Goal: Transaction & Acquisition: Purchase product/service

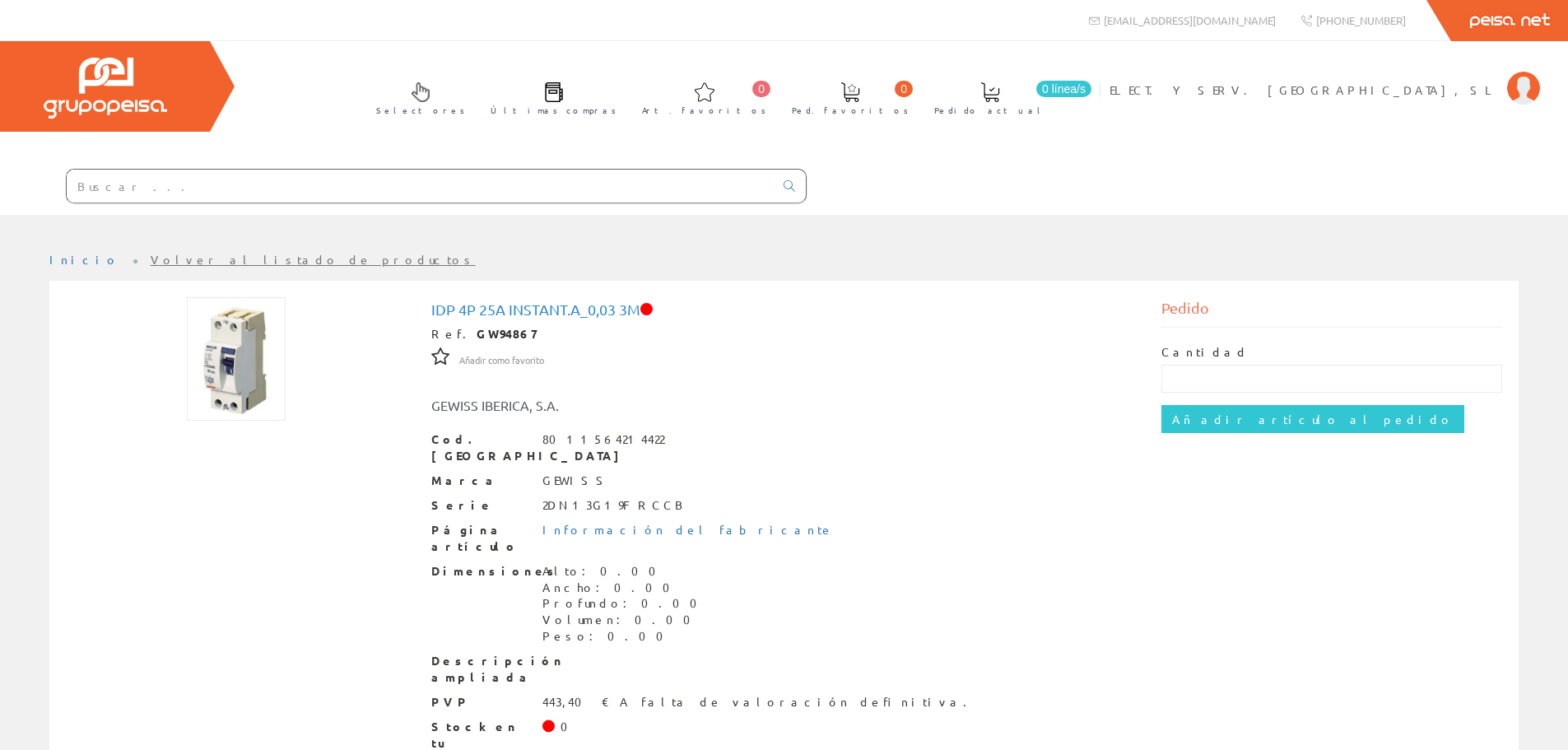
click at [296, 184] on input "text" at bounding box center [420, 186] width 707 height 33
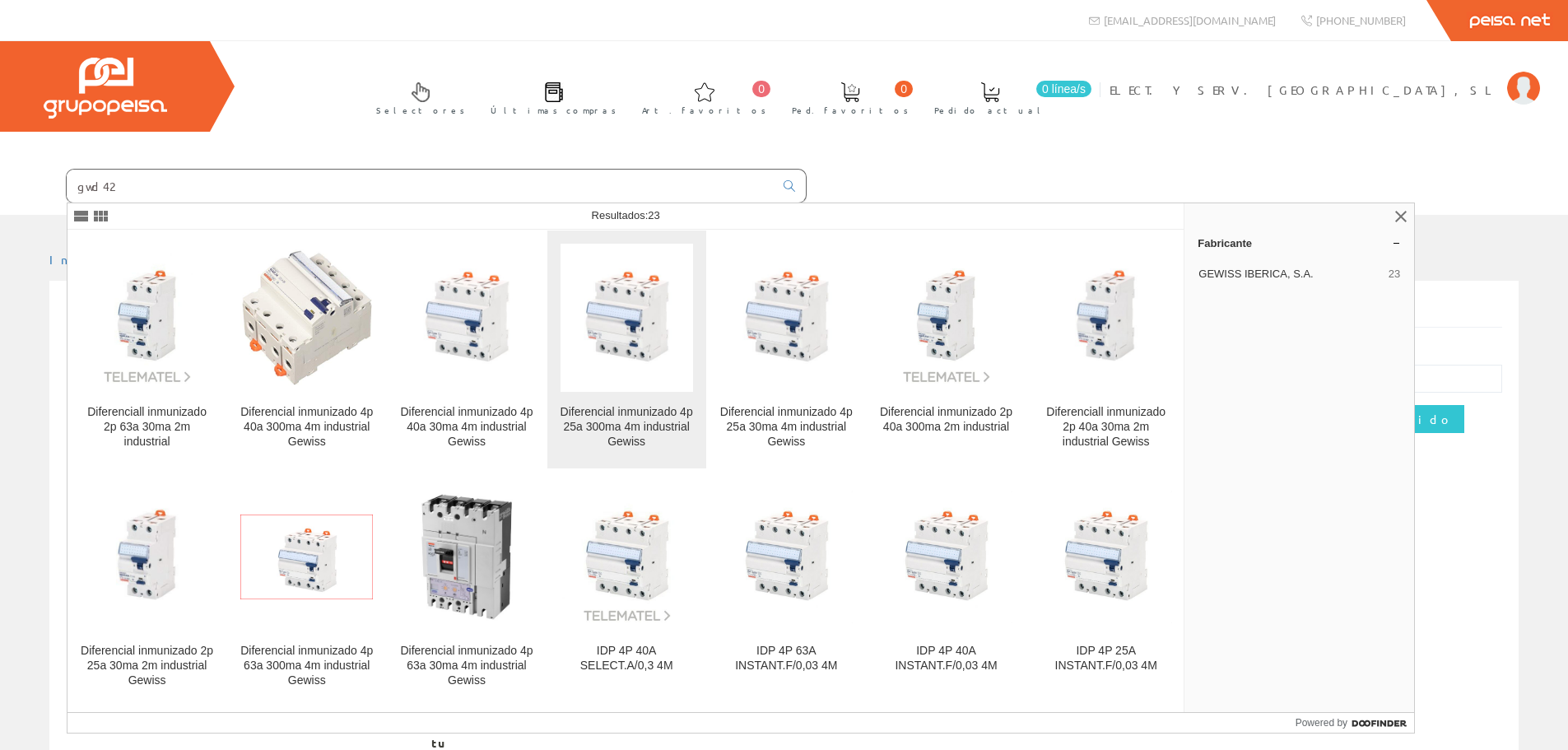
type input "gwd42"
click at [672, 378] on img at bounding box center [627, 317] width 133 height 133
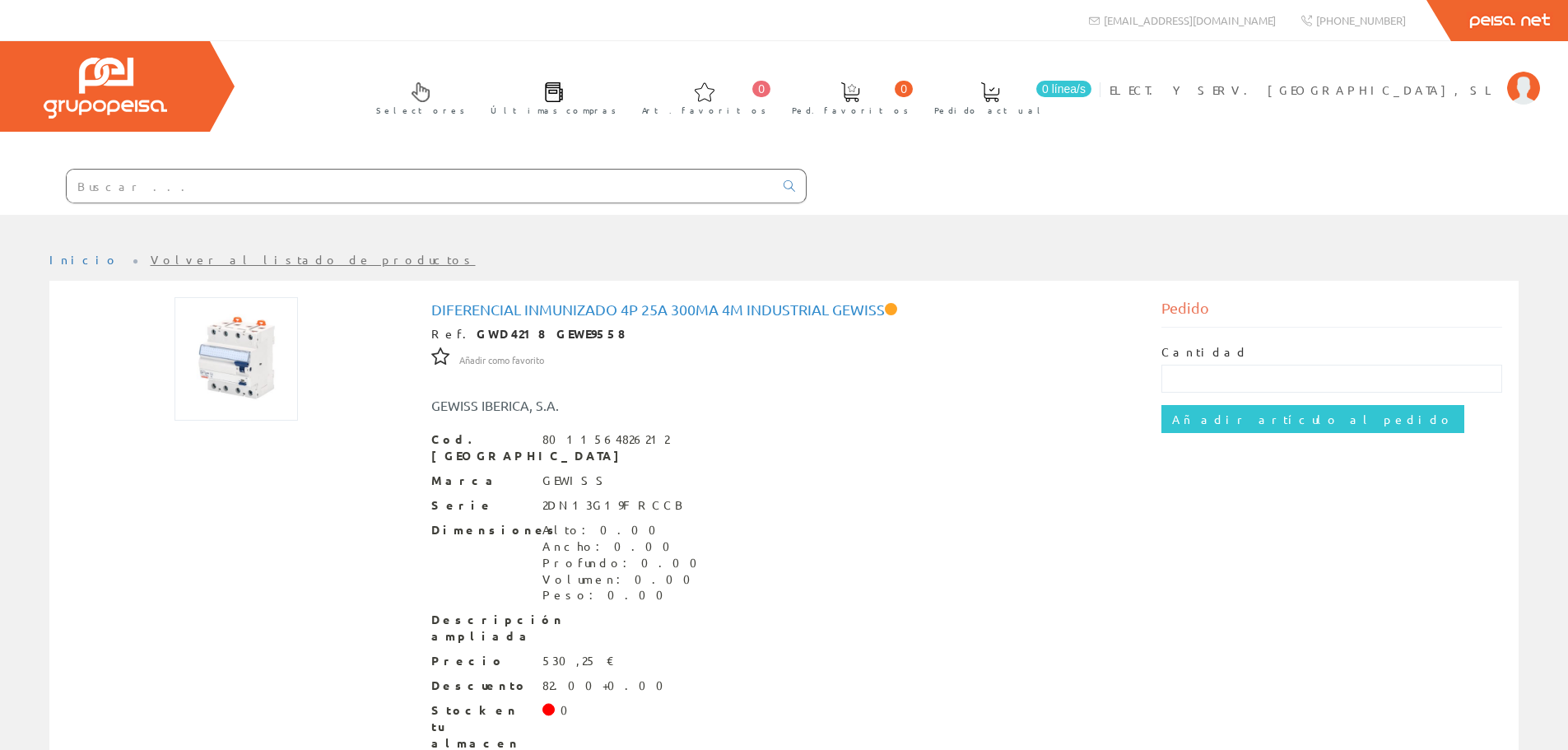
click at [199, 259] on link "Volver al listado de productos" at bounding box center [313, 259] width 325 height 15
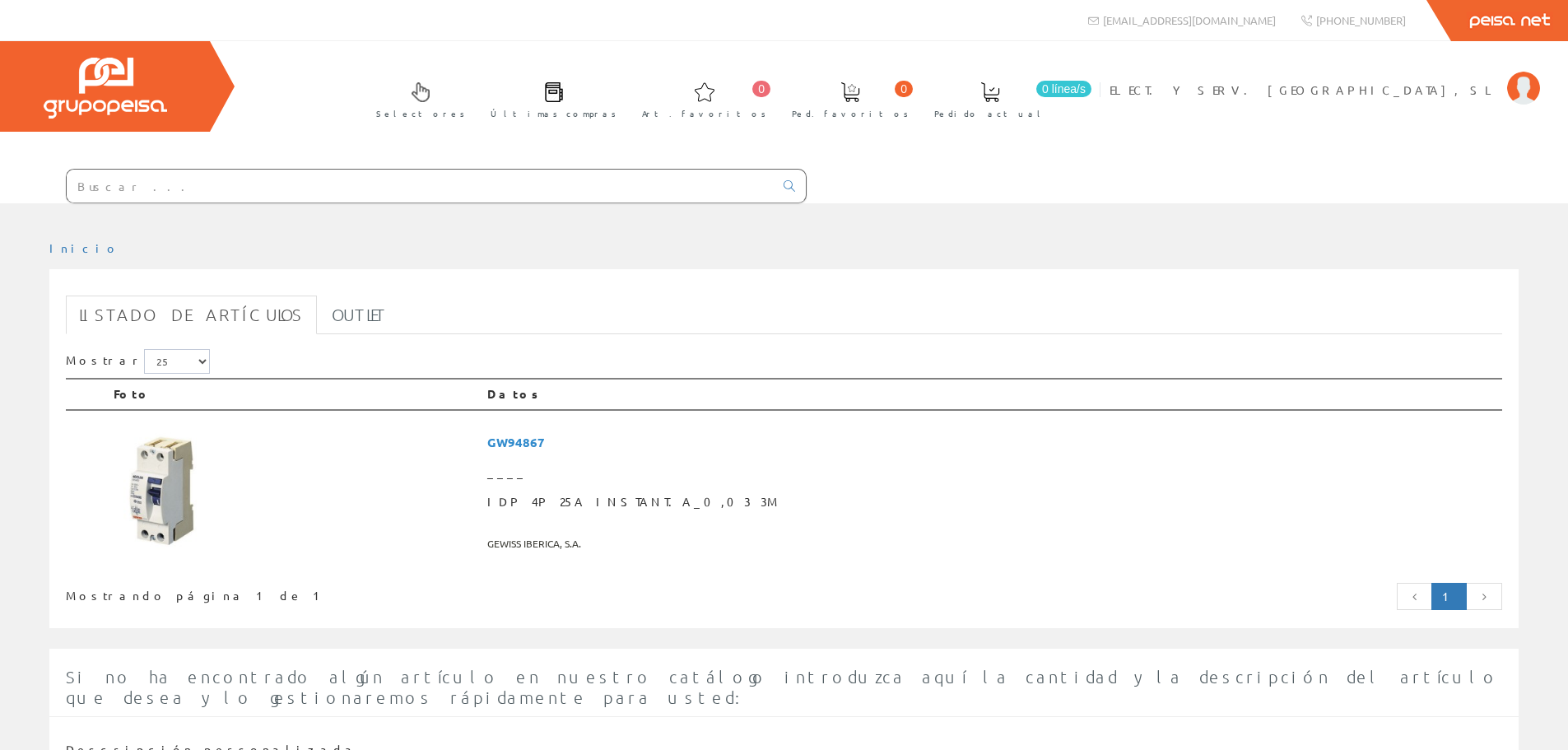
click at [163, 196] on input "text" at bounding box center [420, 186] width 707 height 33
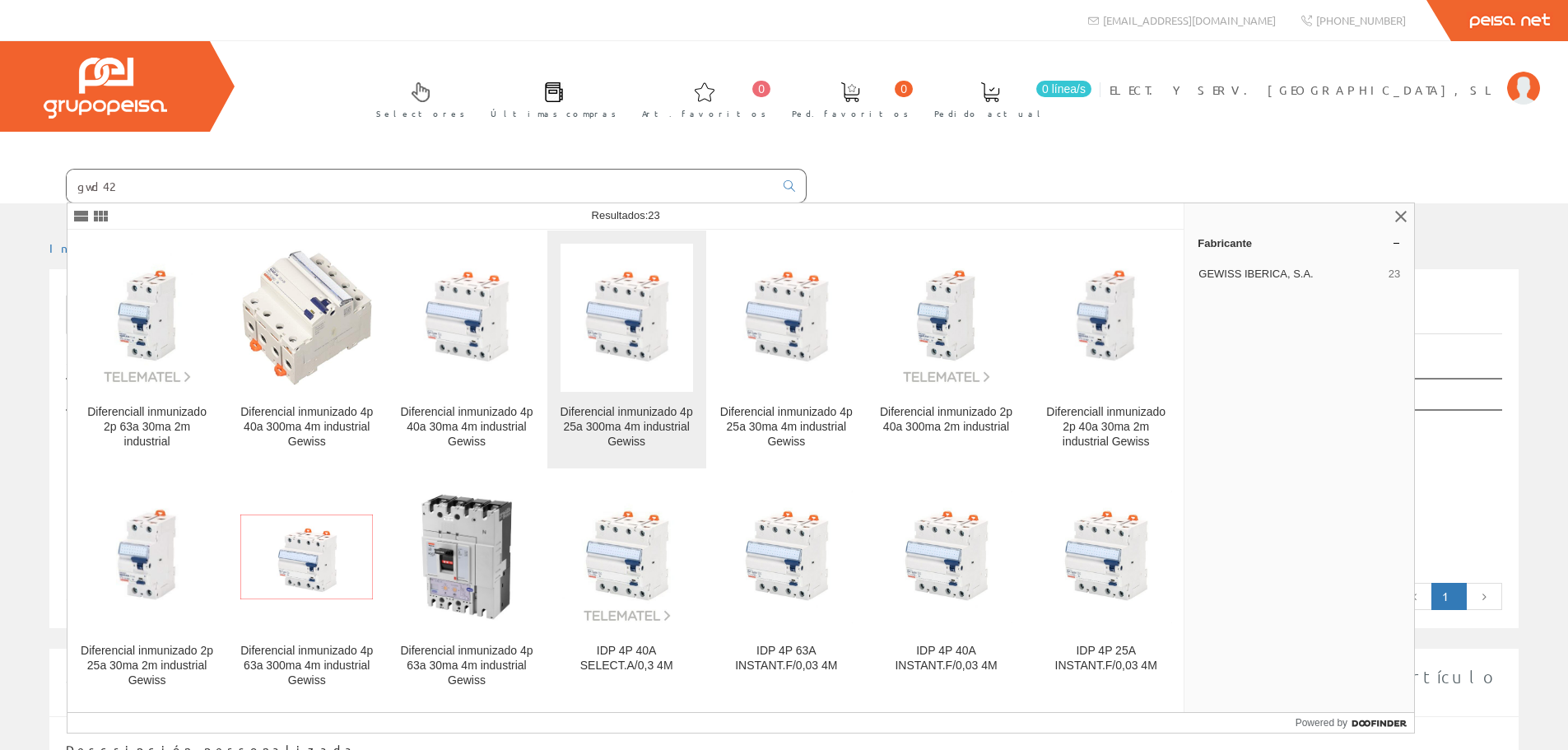
type input "gwd42"
click at [668, 422] on div "Diferencial inmunizado 4p 25a 300ma 4m industrial Gewiss" at bounding box center [627, 427] width 133 height 44
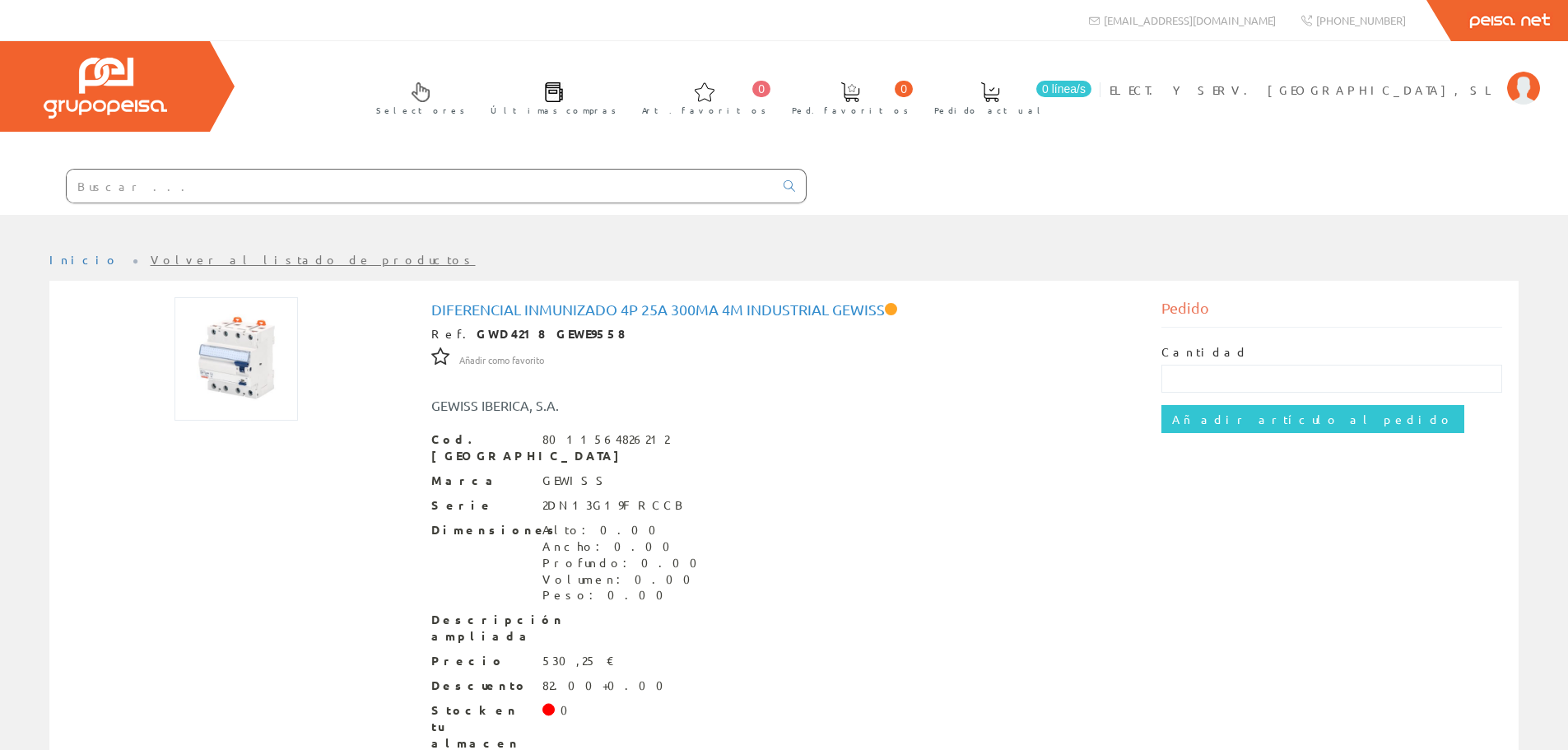
click at [180, 255] on link "Volver al listado de productos" at bounding box center [313, 259] width 325 height 15
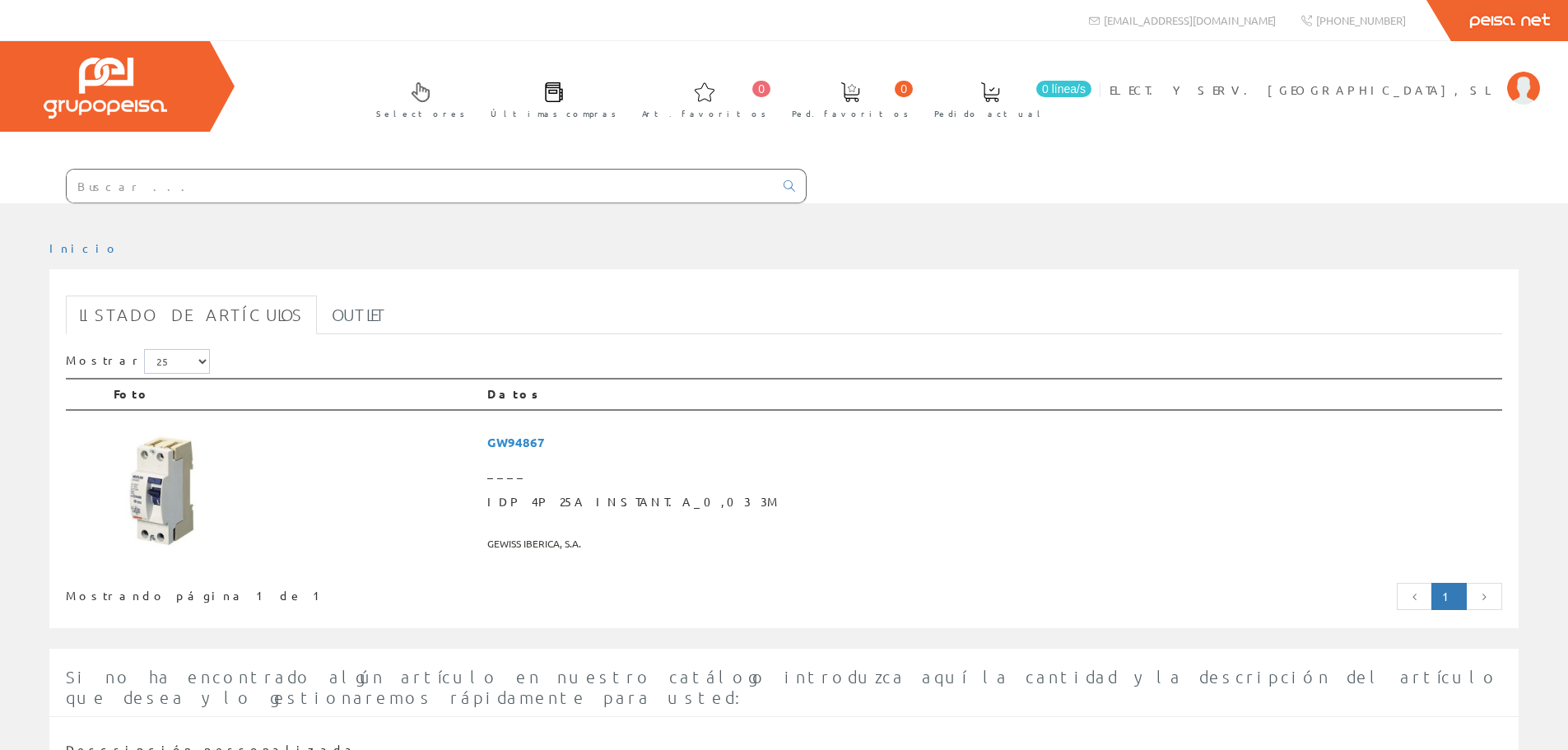
click at [270, 203] on div at bounding box center [784, 216] width 1568 height 25
click at [272, 193] on input "text" at bounding box center [420, 186] width 707 height 33
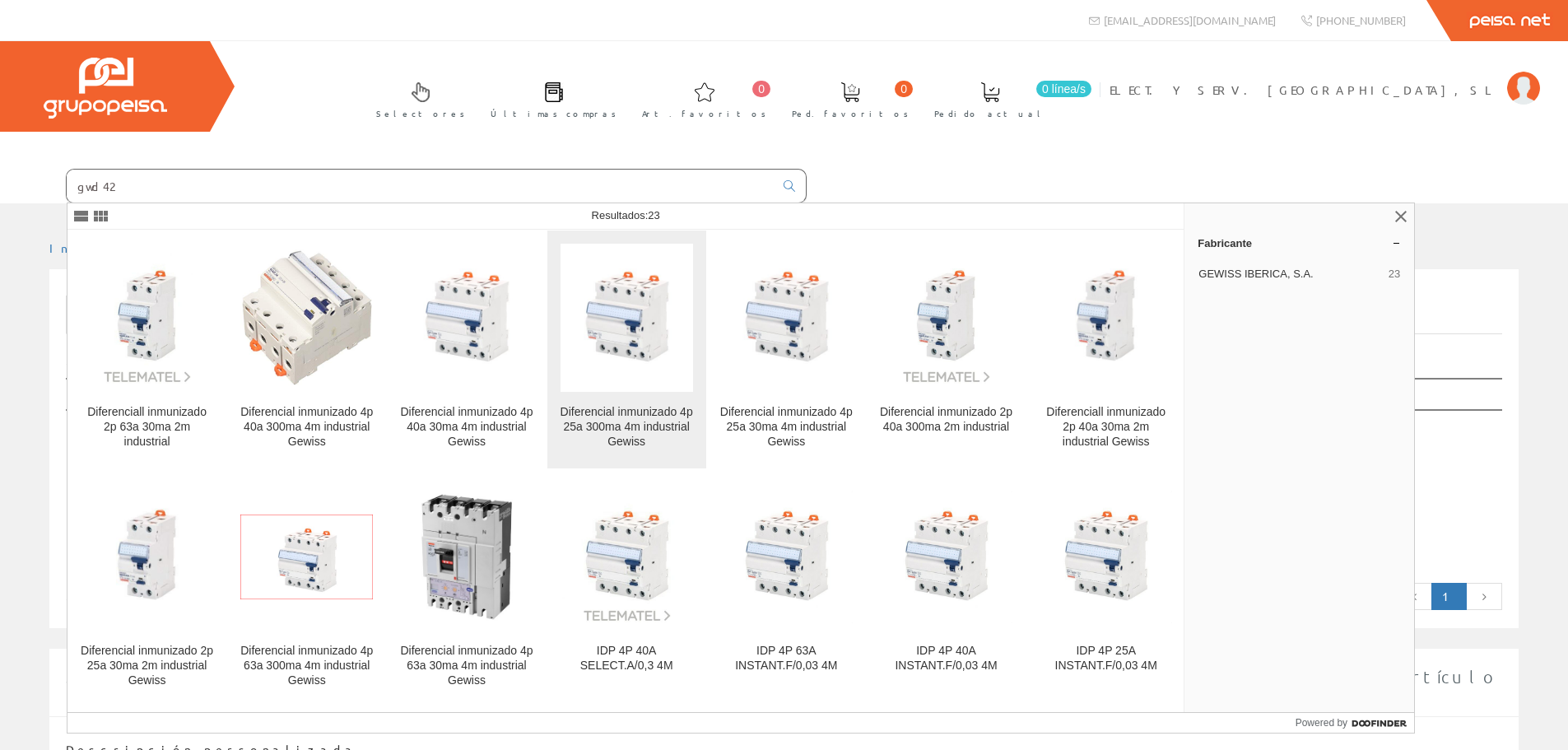
type input "gwd42"
click at [593, 429] on div "Diferencial inmunizado 4p 25a 300ma 4m industrial Gewiss" at bounding box center [627, 427] width 133 height 44
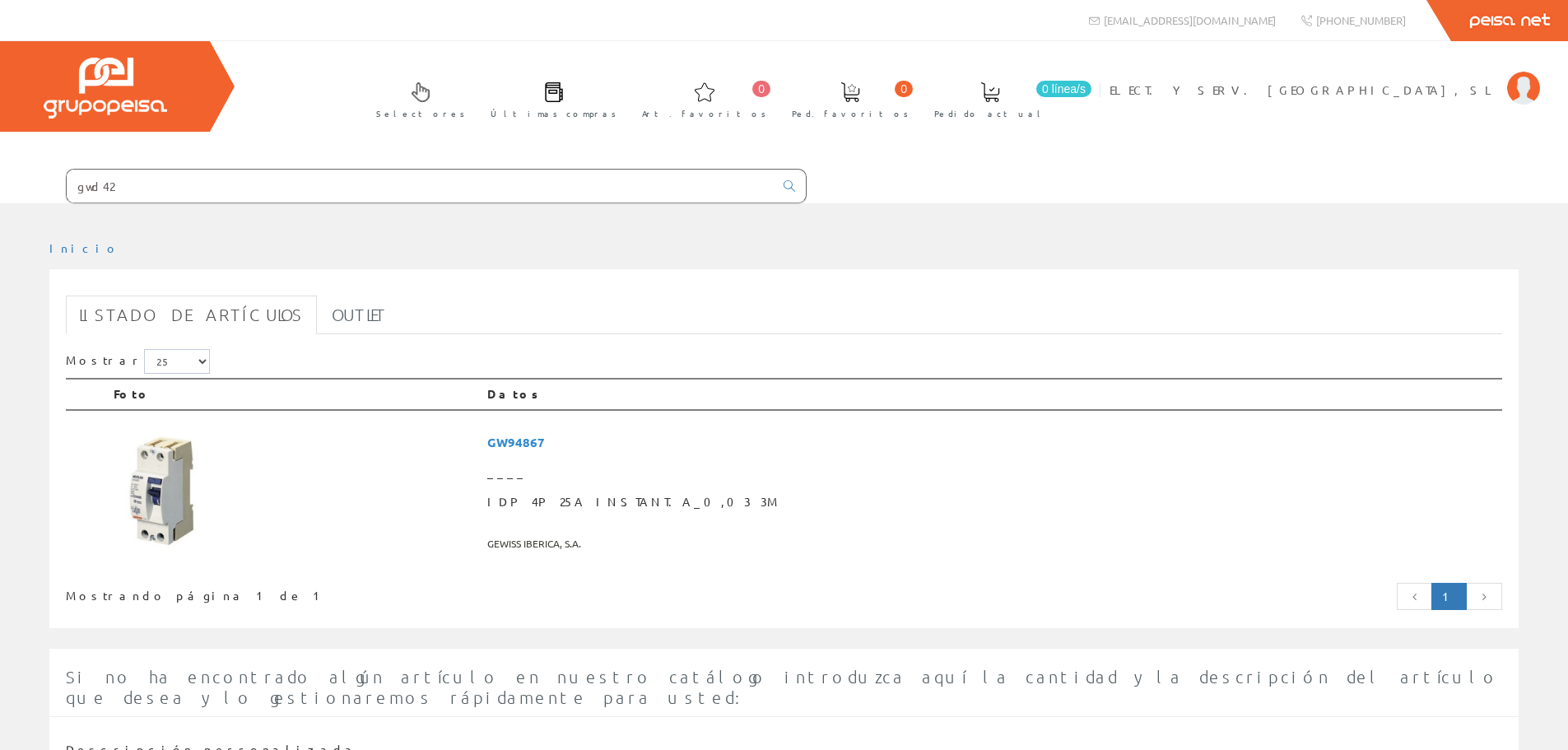
click at [259, 199] on input "gwd42" at bounding box center [420, 186] width 707 height 33
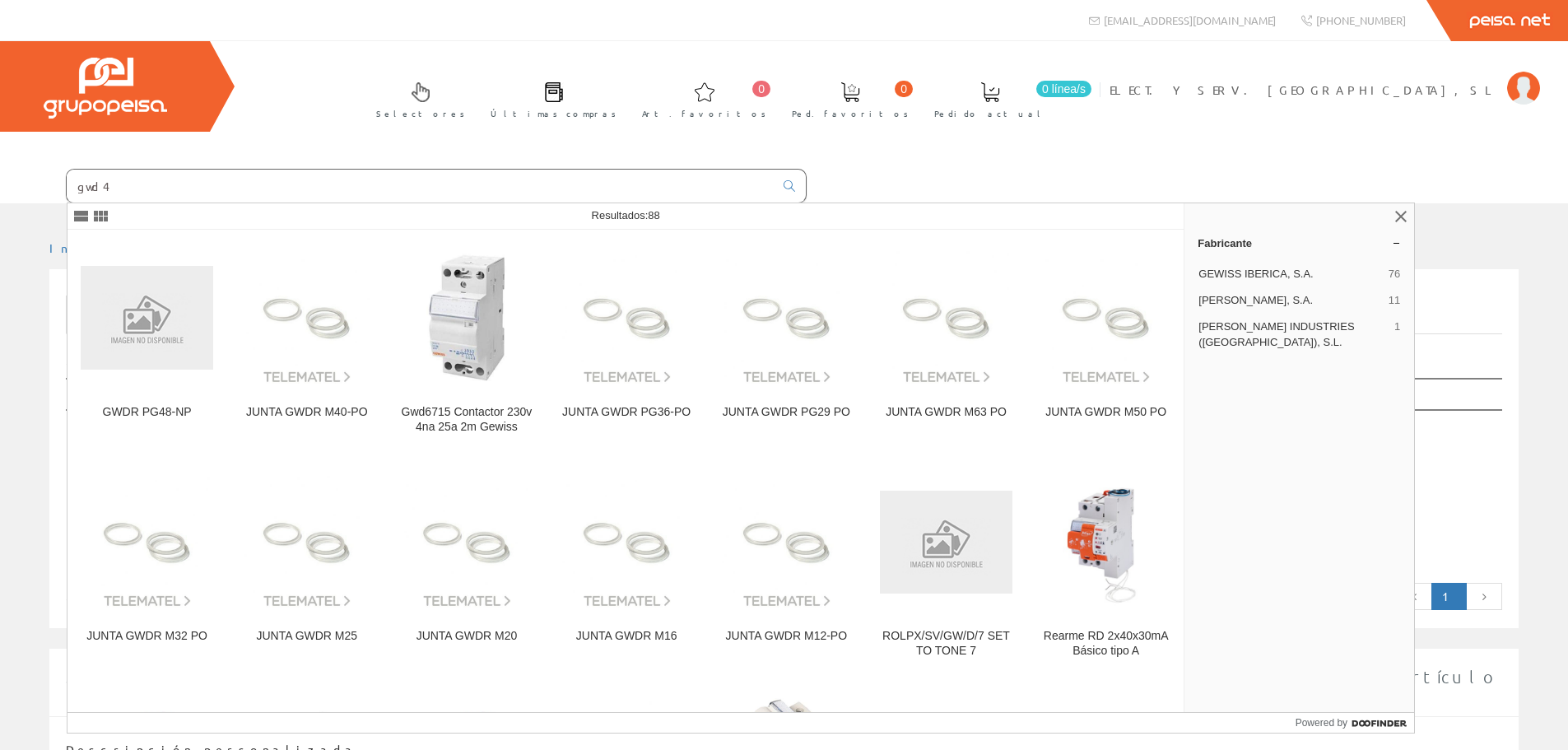
type input "gwd42"
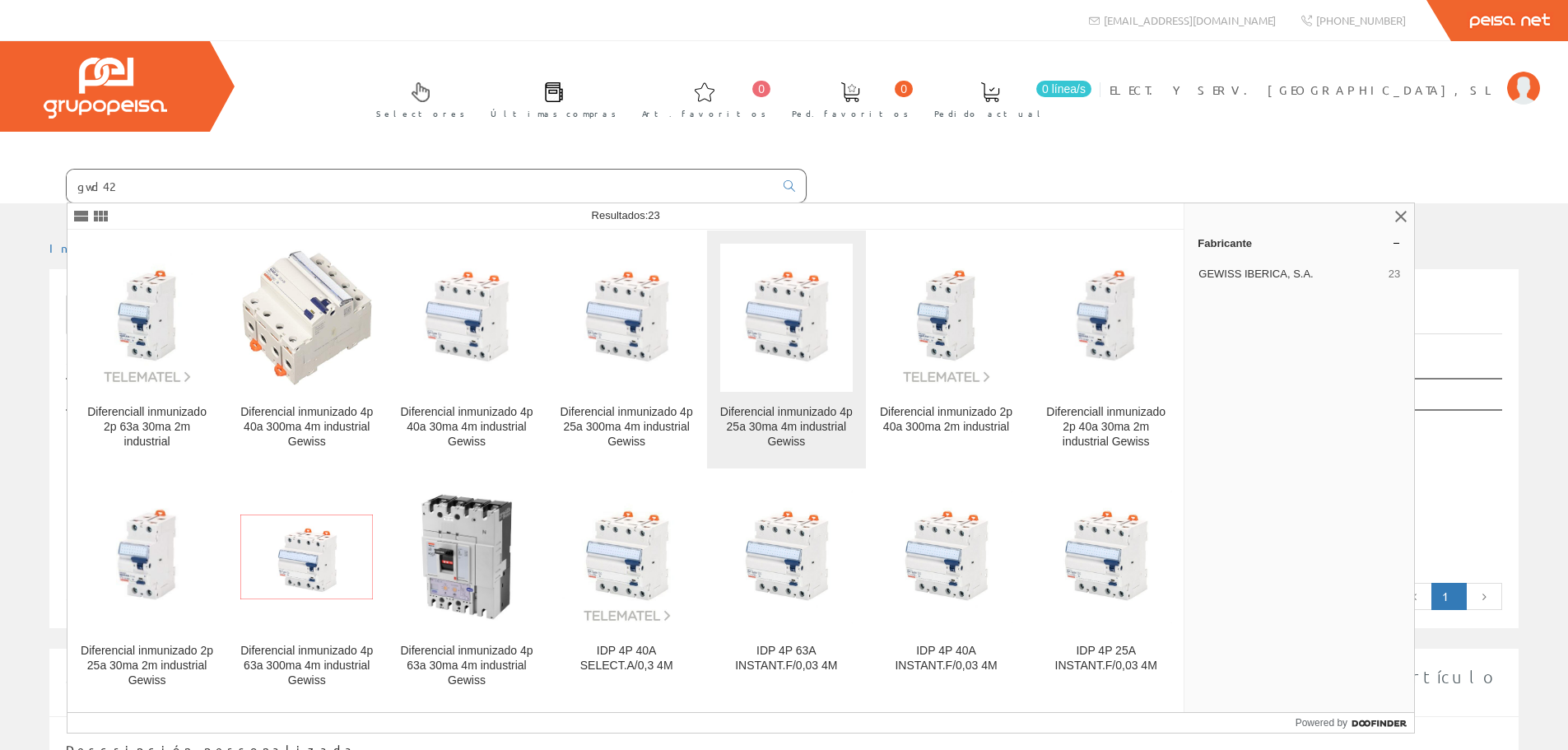
click at [791, 422] on div "Diferencial inmunizado 4p 25a 30ma 4m industrial Gewiss" at bounding box center [786, 427] width 133 height 44
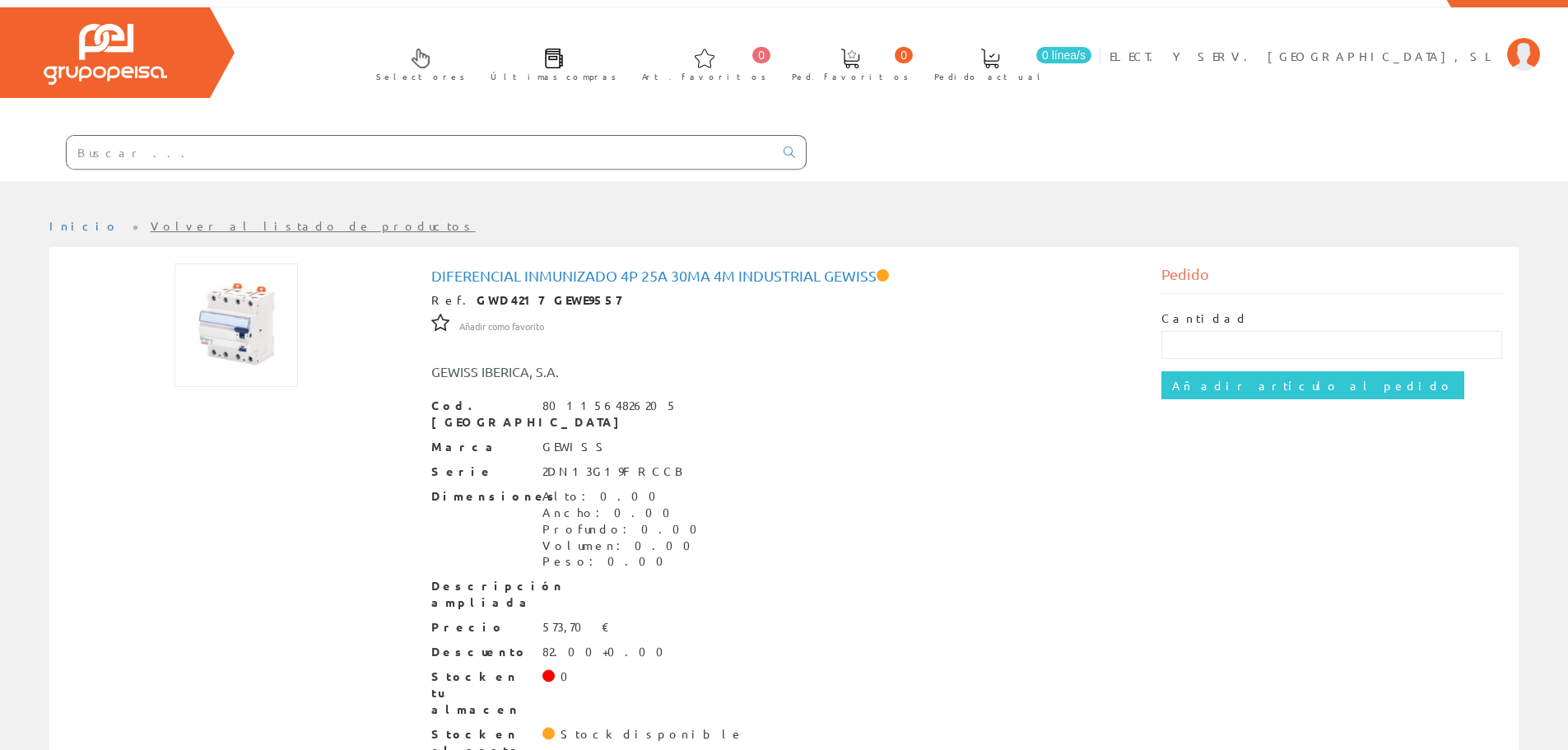
scroll to position [64, 0]
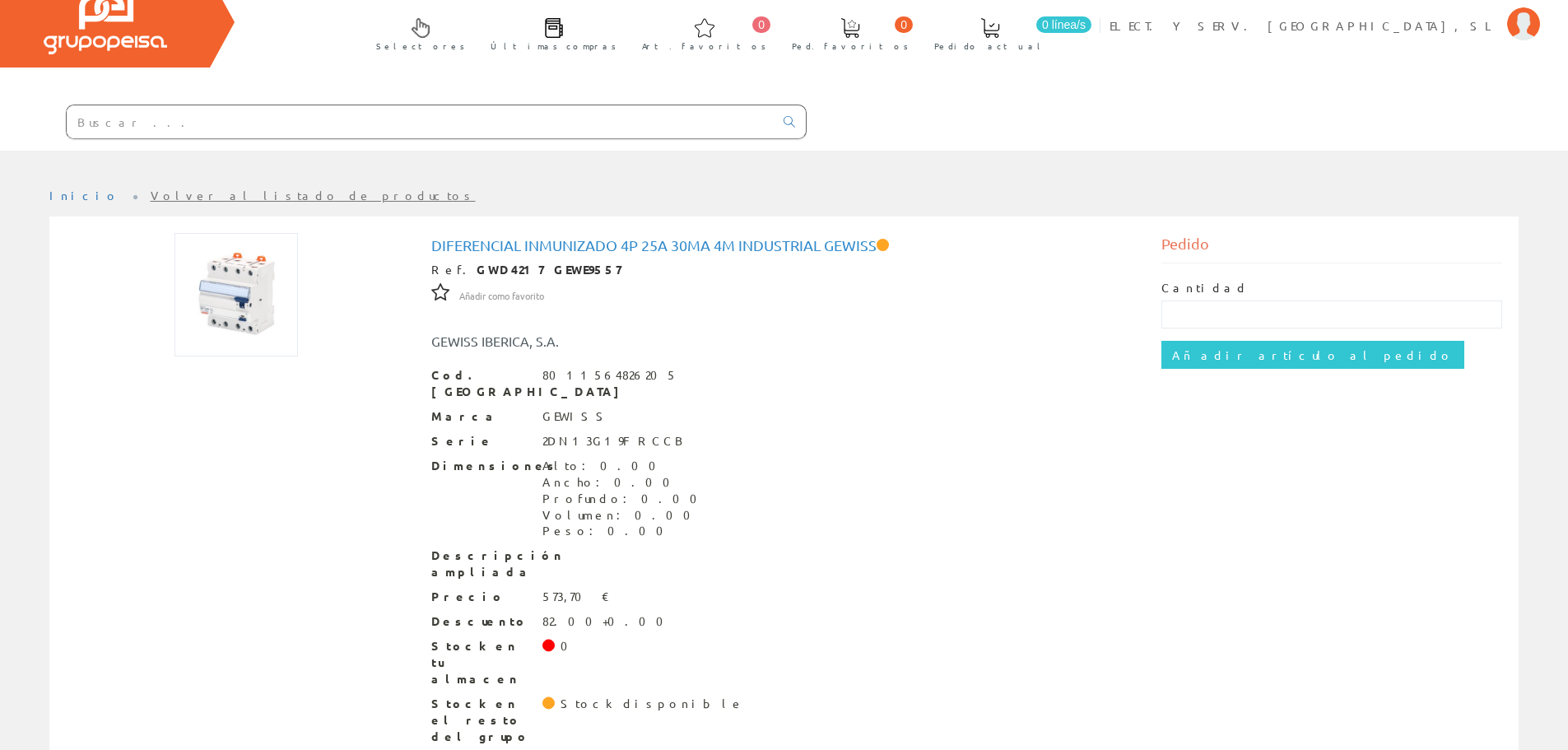
click at [379, 127] on input "text" at bounding box center [420, 122] width 707 height 33
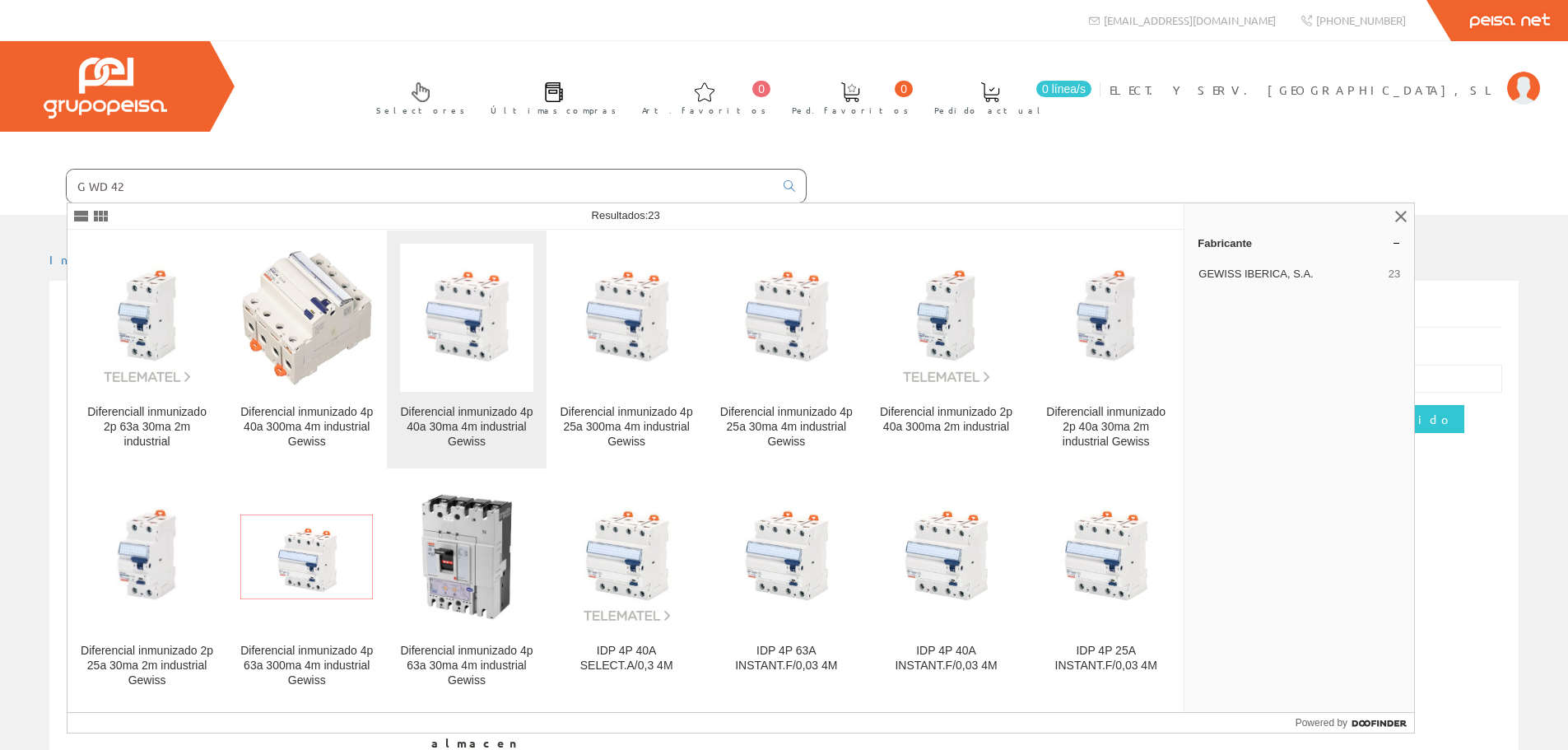
type input "GWD42"
click at [464, 357] on img at bounding box center [466, 317] width 133 height 133
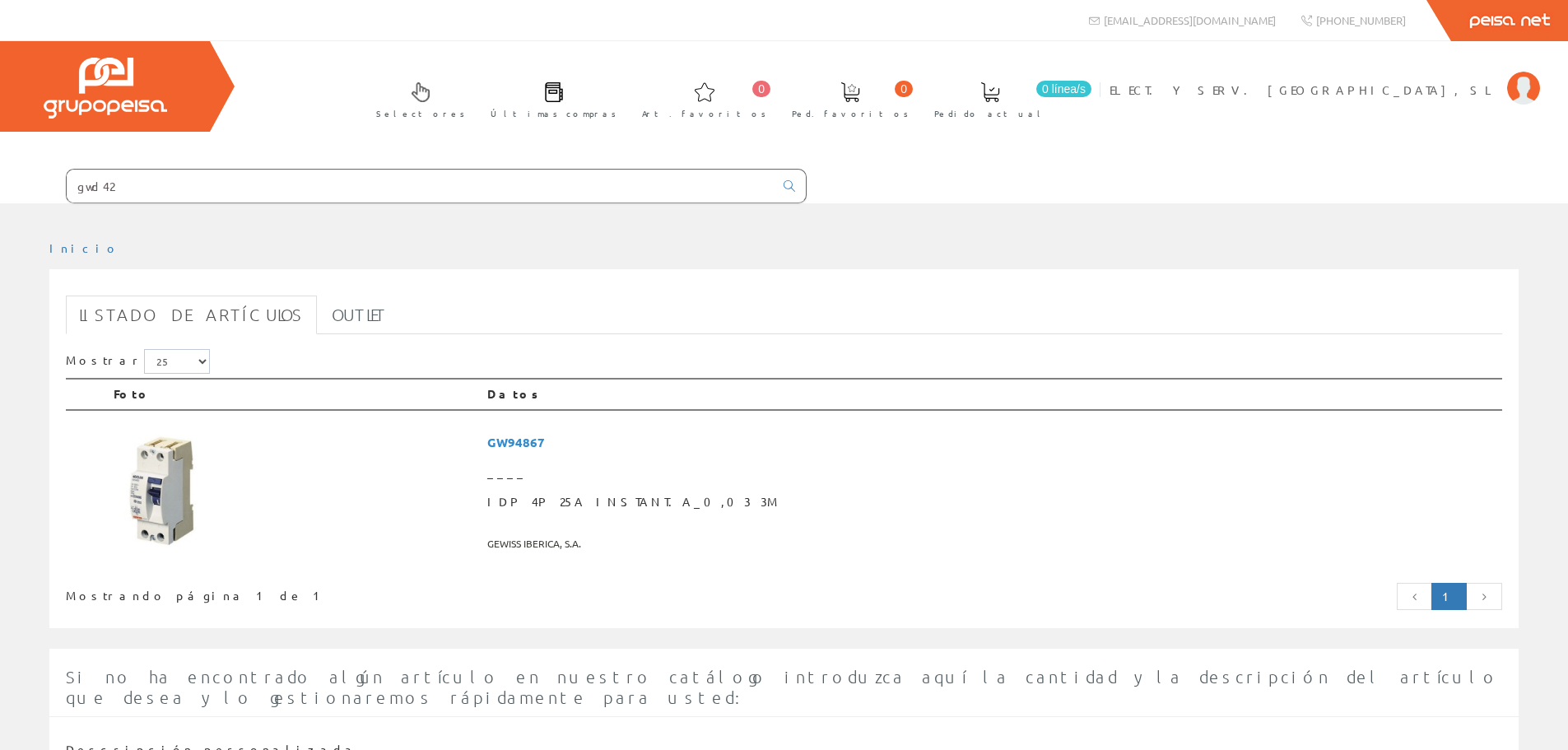
click at [272, 179] on input "gwd42" at bounding box center [420, 186] width 707 height 33
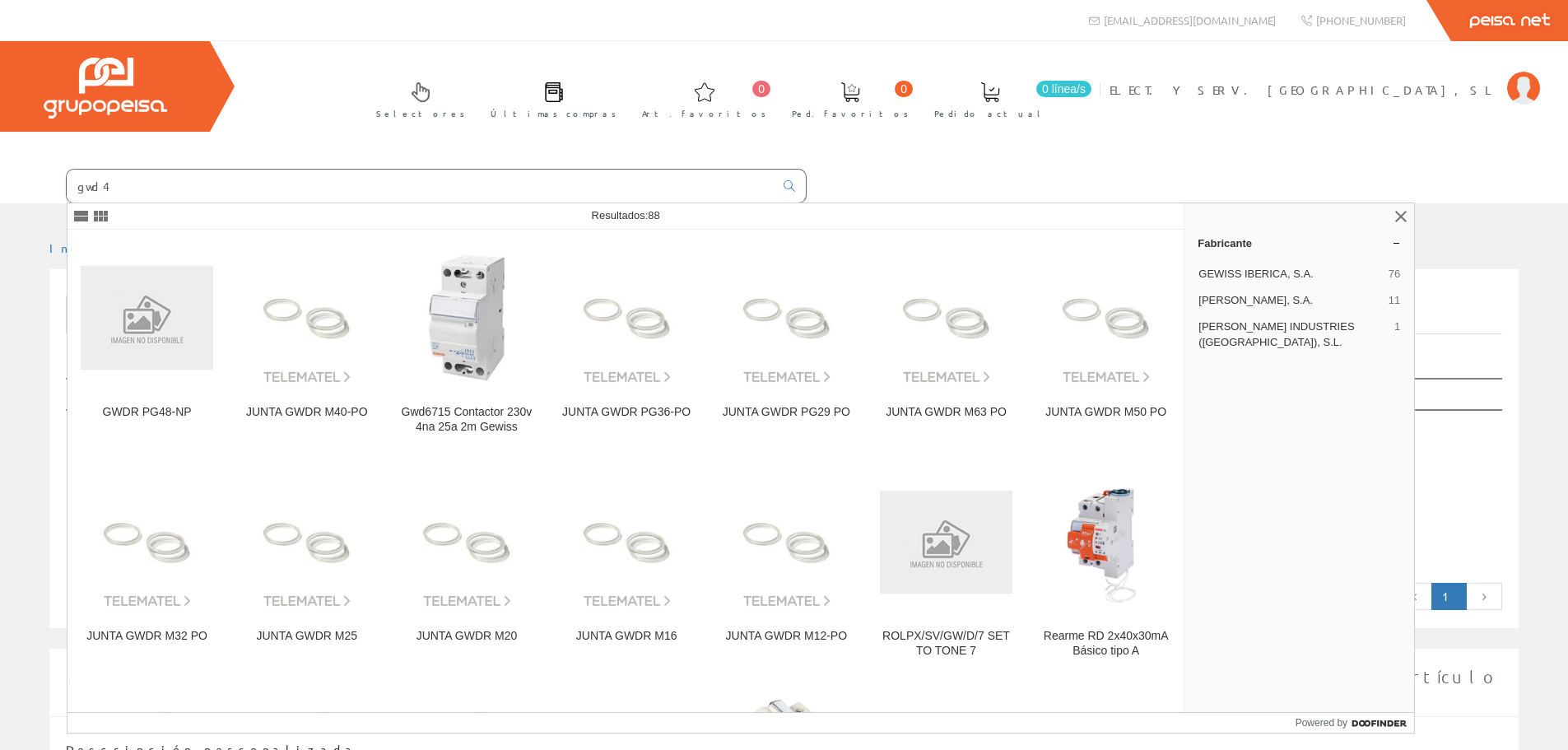
type input "gwd42"
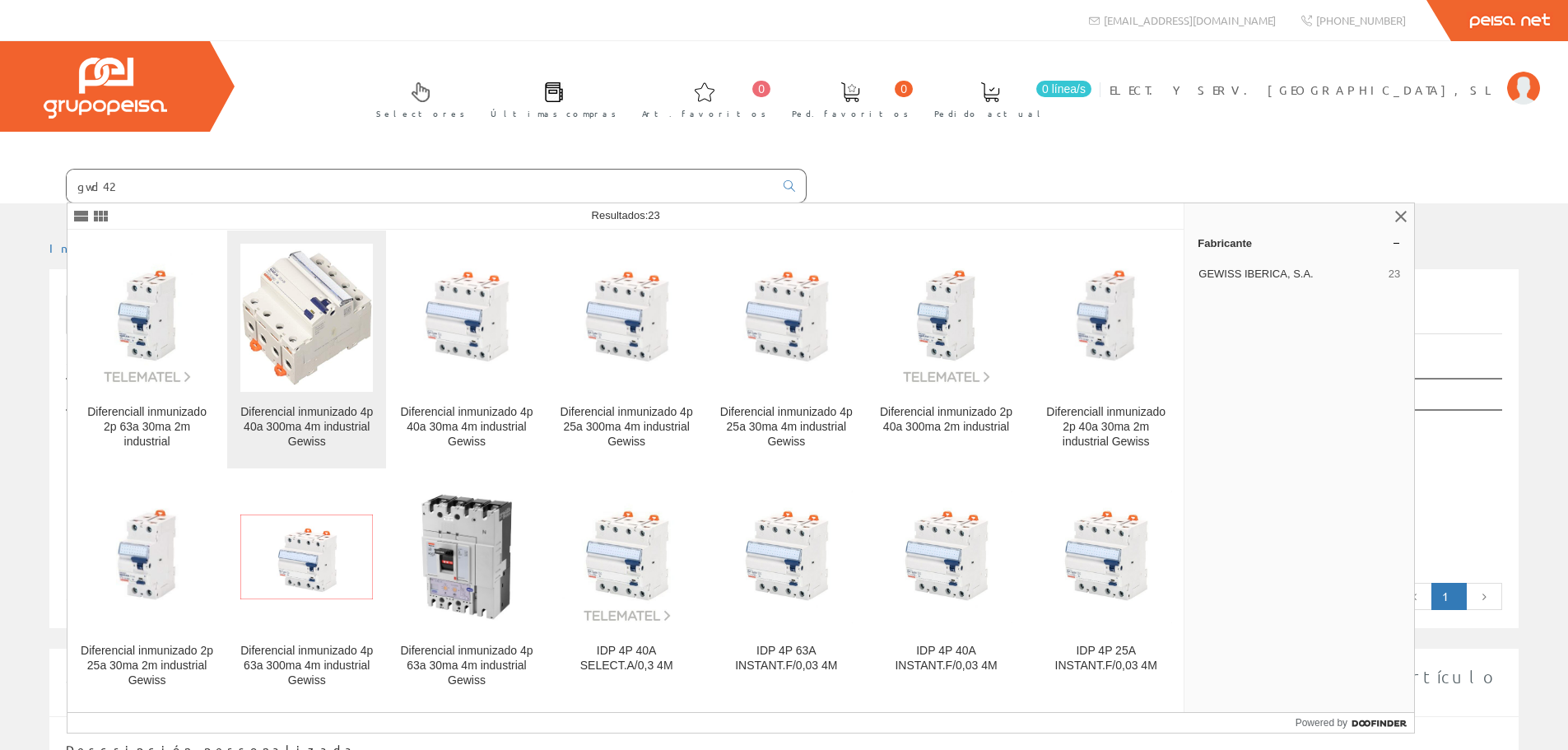
click at [334, 398] on link "Diferencial inmunizado 4p 40a 300ma 4m industrial Gewiss" at bounding box center [306, 349] width 159 height 238
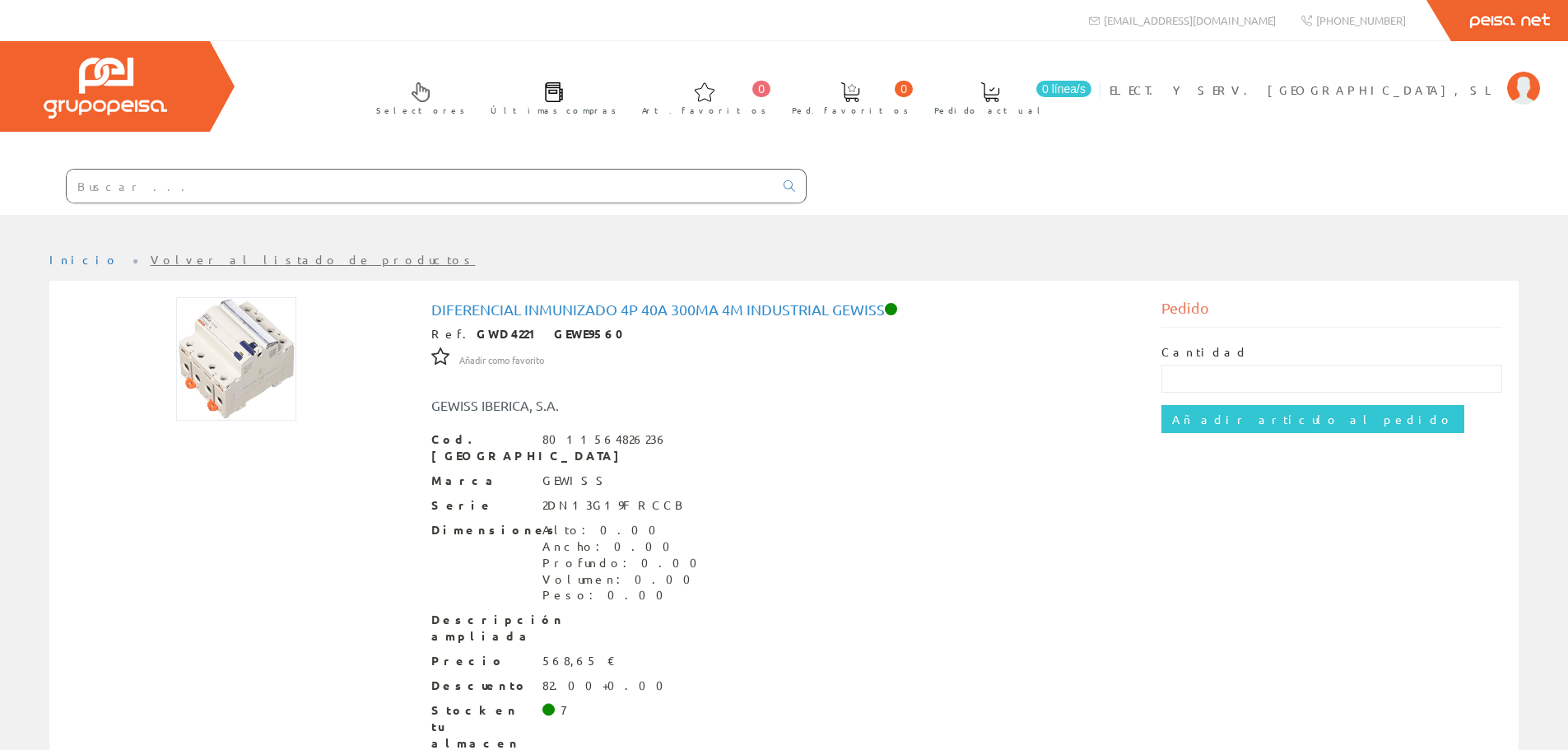
click at [235, 203] on div at bounding box center [404, 187] width 807 height 56
click at [259, 191] on input "text" at bounding box center [420, 186] width 707 height 33
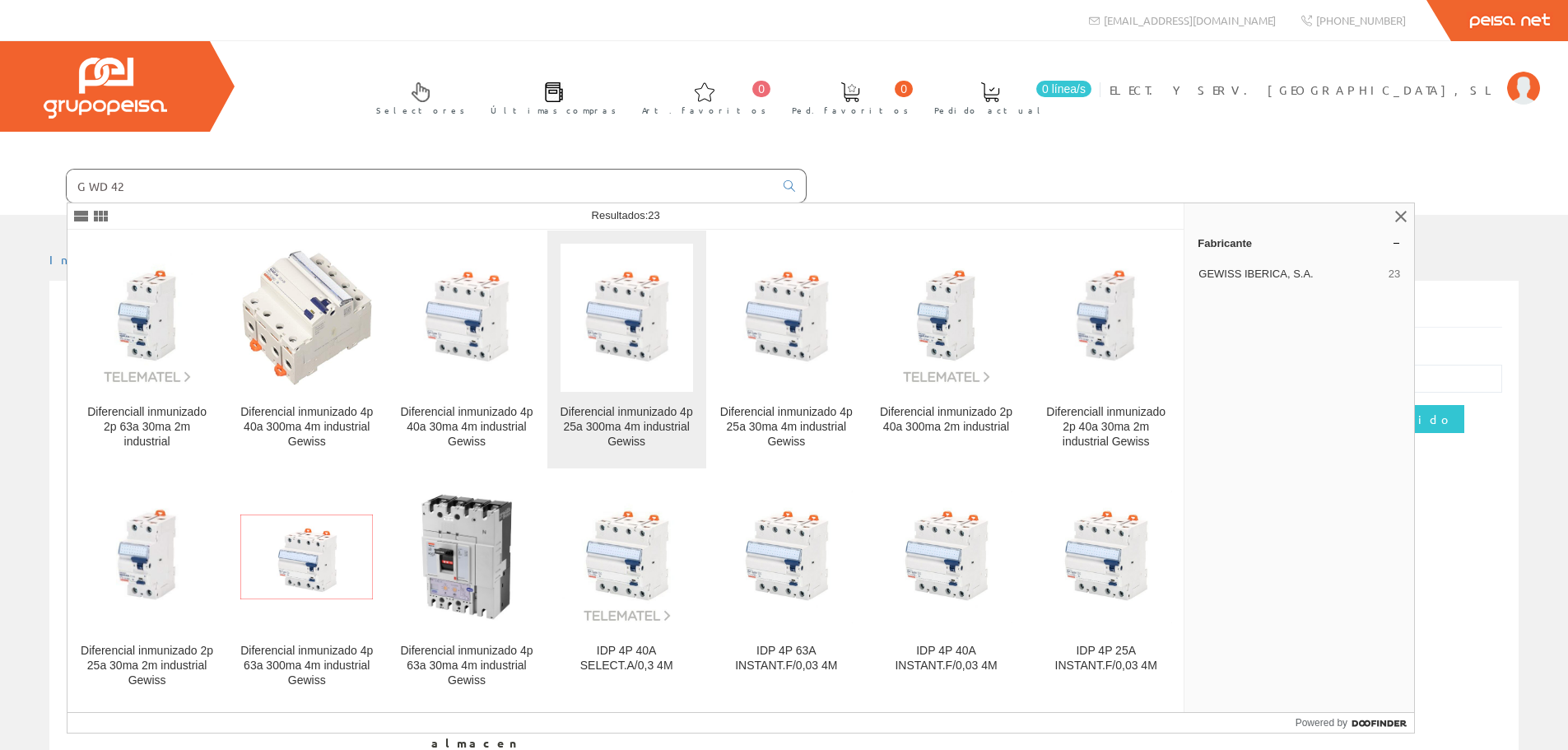
type input "GWD42"
click at [654, 448] on div "Diferencial inmunizado 4p 25a 300ma 4m industrial Gewiss" at bounding box center [627, 427] width 133 height 44
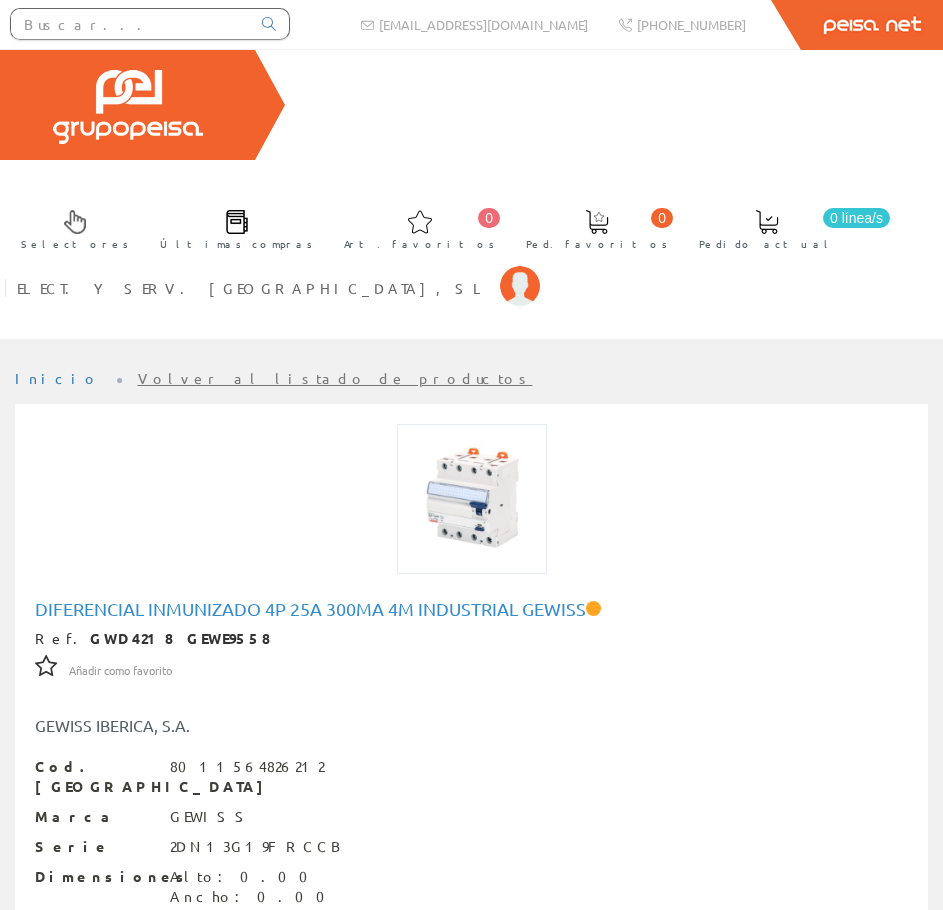
drag, startPoint x: 150, startPoint y: 25, endPoint x: 422, endPoint y: 1, distance: 273.0
click at [150, 25] on input "text" at bounding box center [130, 24] width 239 height 30
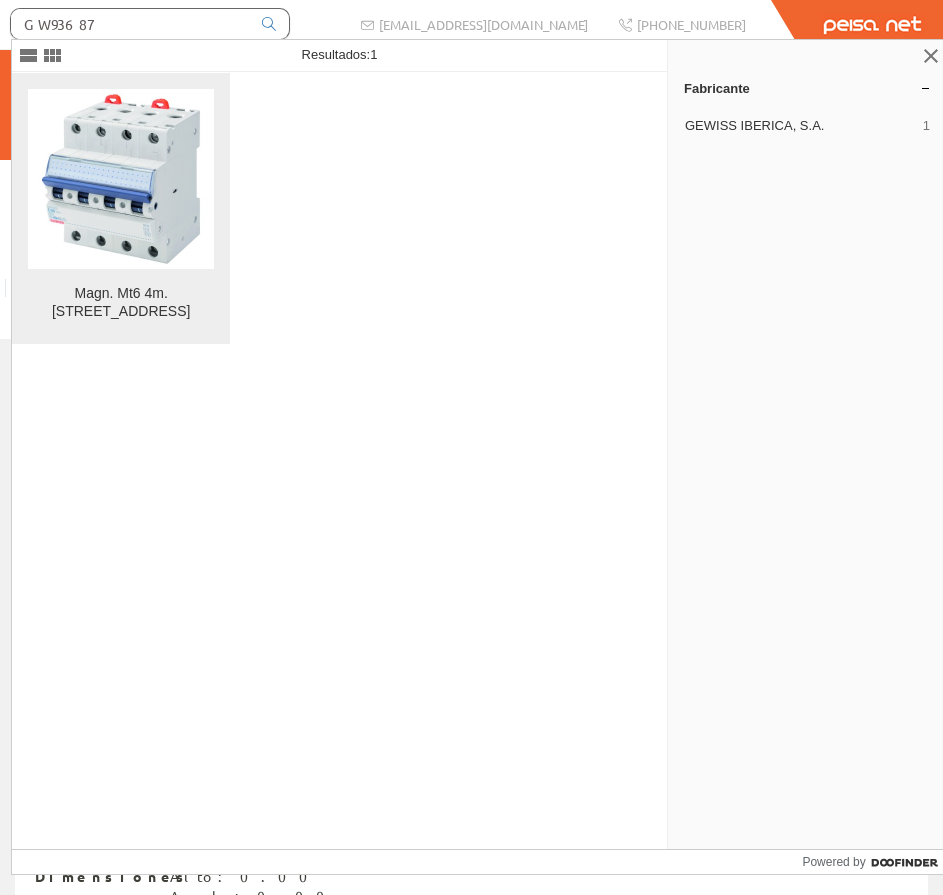
type input "GW93687"
click at [165, 191] on img at bounding box center [121, 179] width 180 height 180
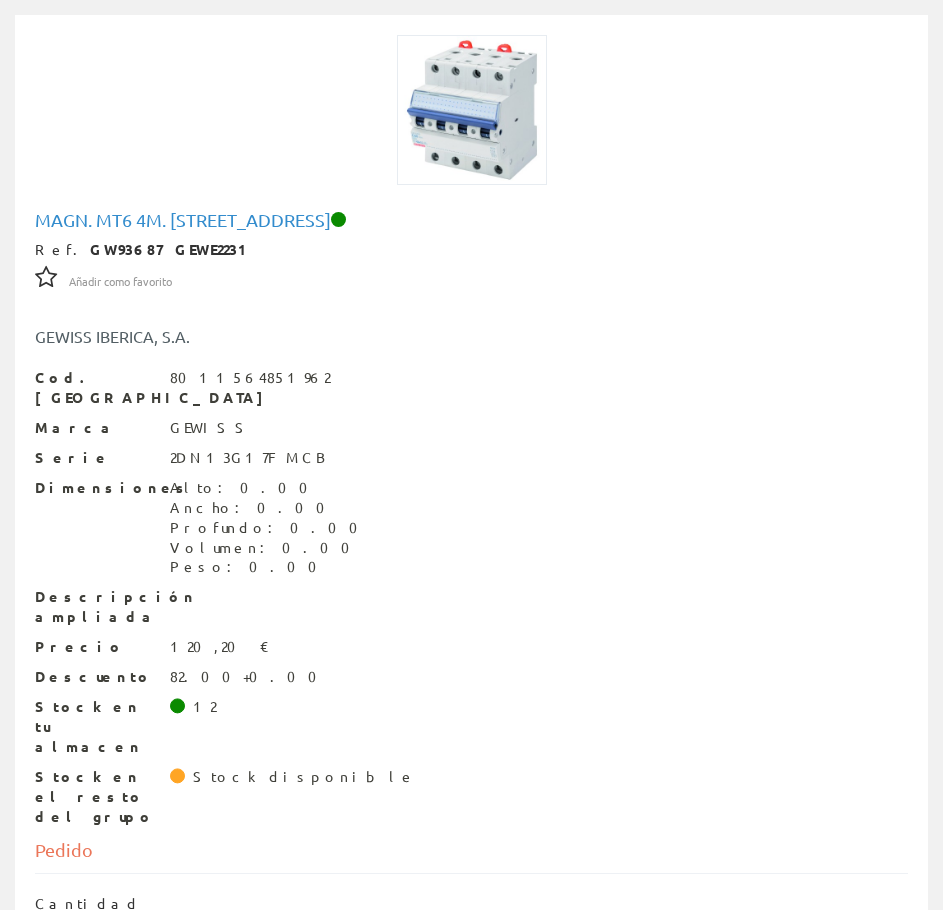
scroll to position [400, 0]
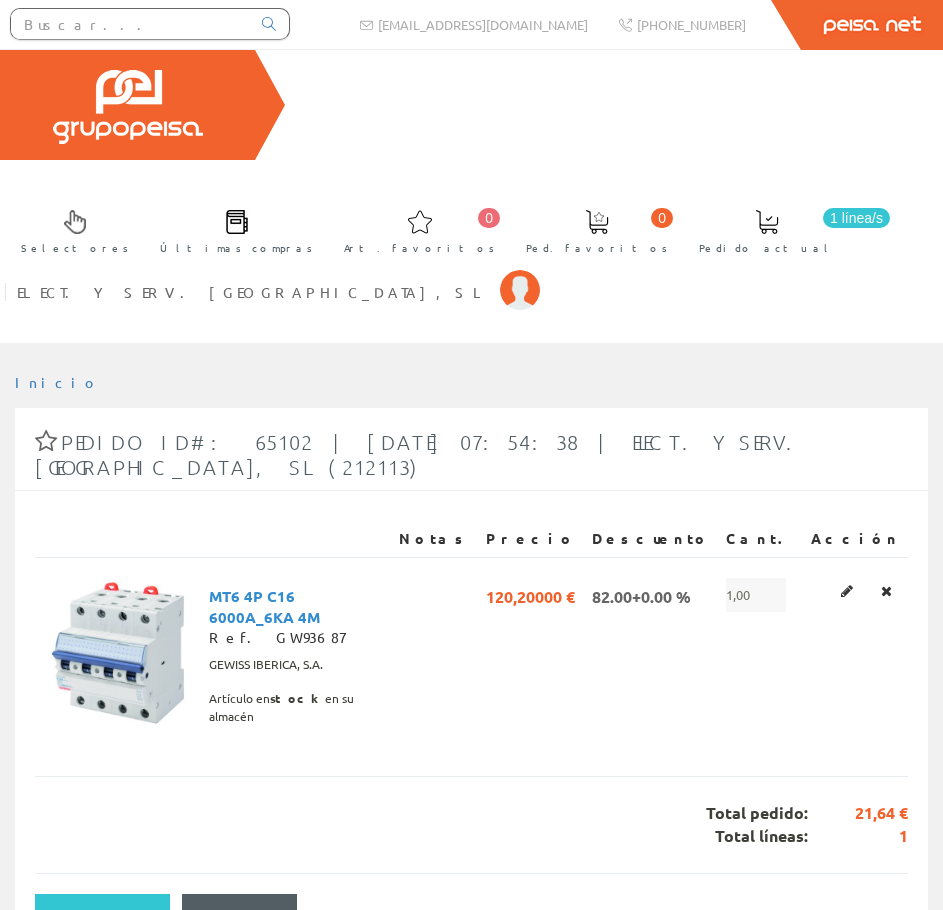
click at [147, 6] on div at bounding box center [150, 24] width 300 height 48
click at [161, 33] on input "text" at bounding box center [130, 24] width 239 height 30
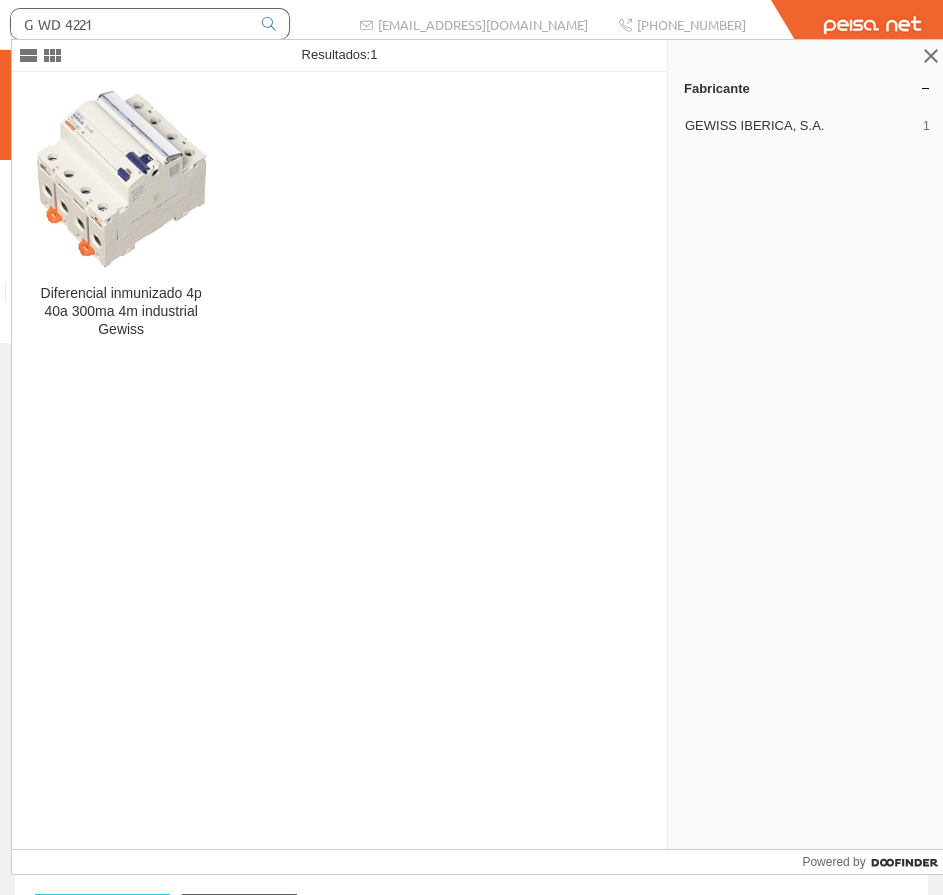
type input "GWD4221"
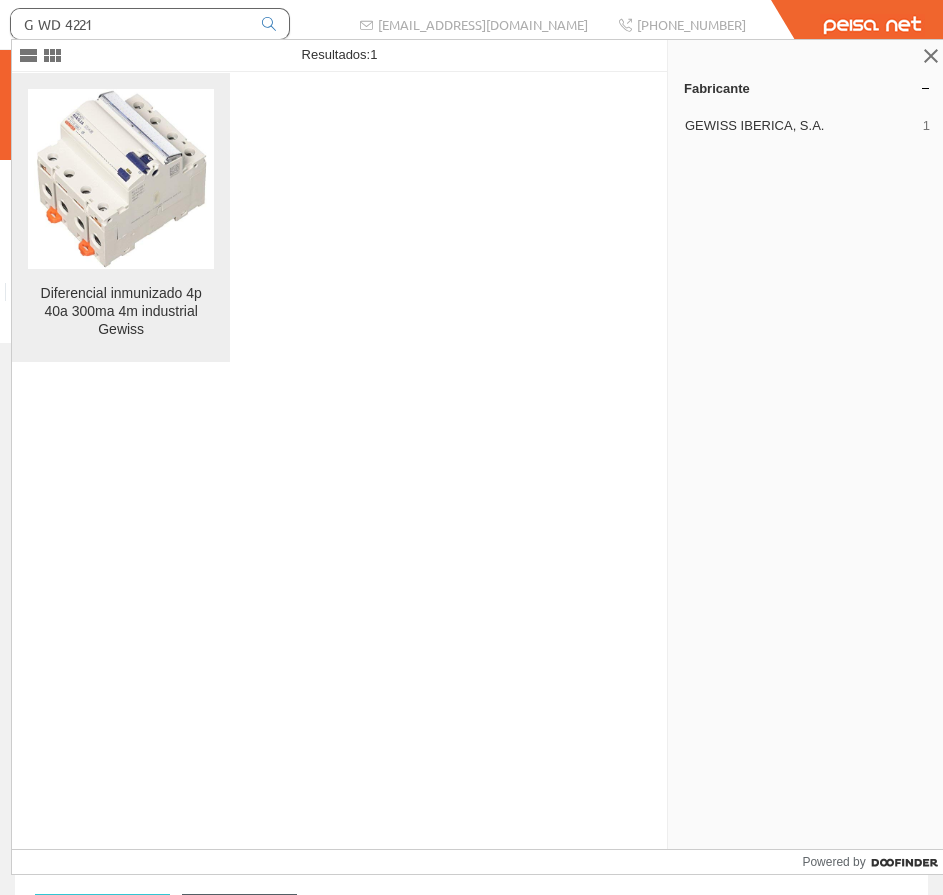
click at [134, 211] on img at bounding box center [121, 179] width 175 height 180
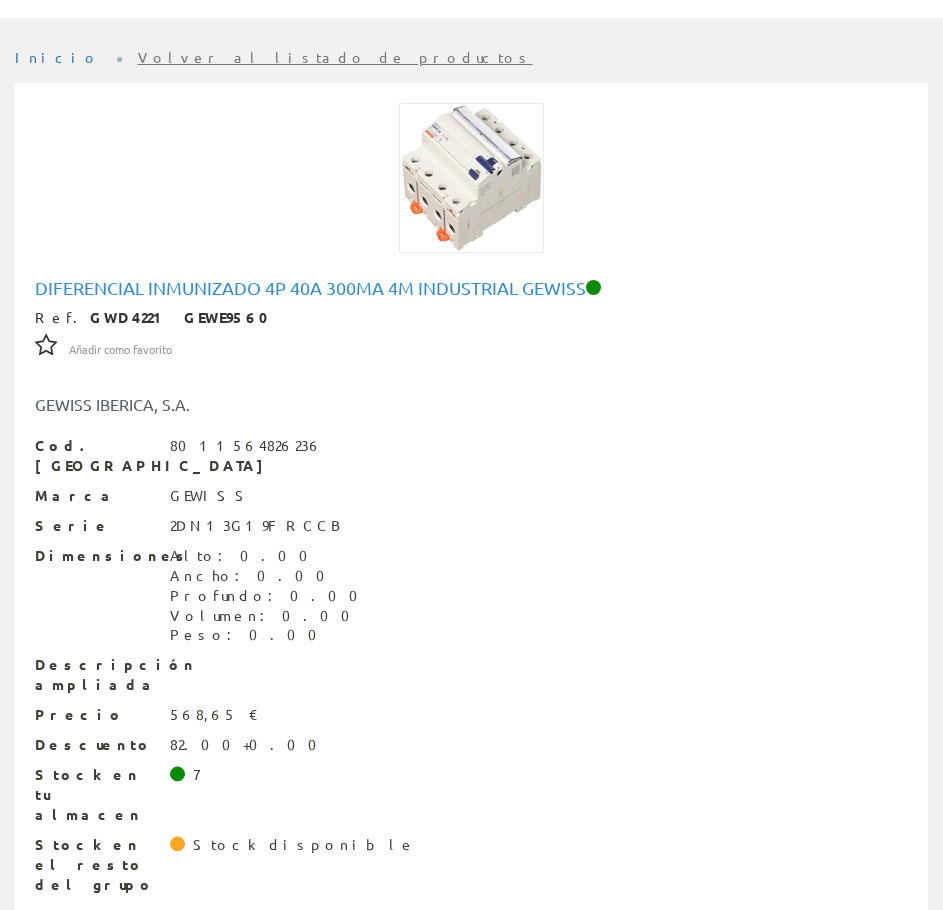
scroll to position [400, 0]
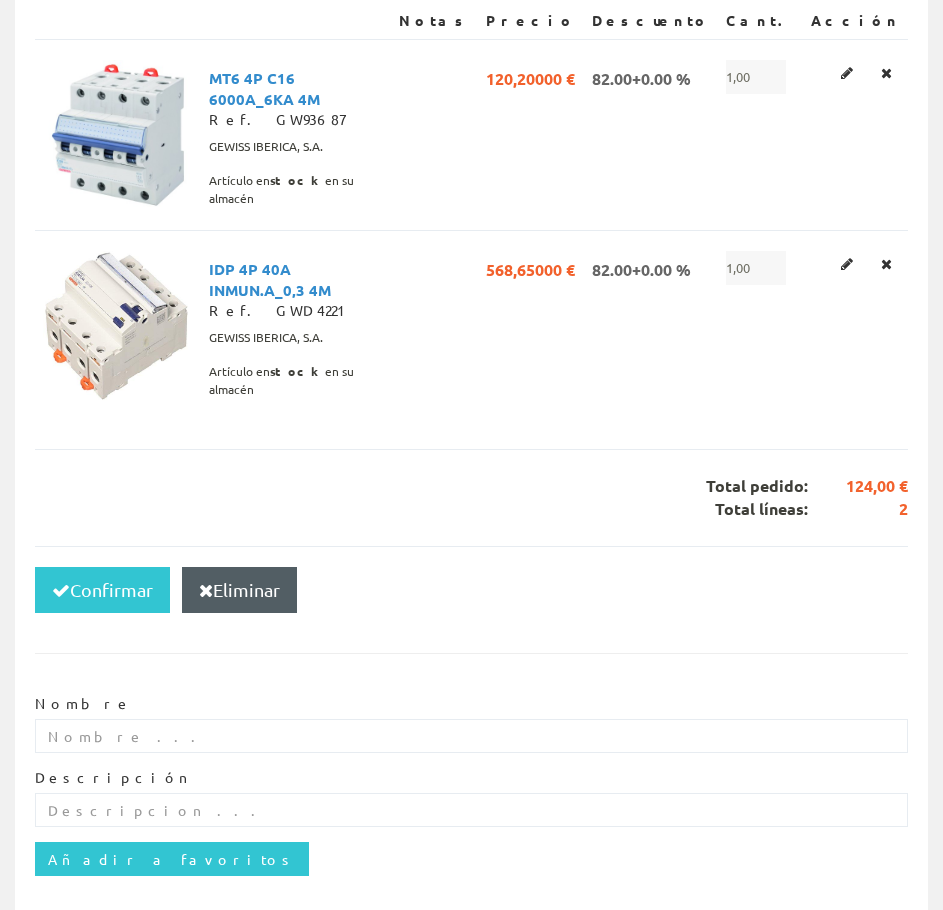
scroll to position [521, 0]
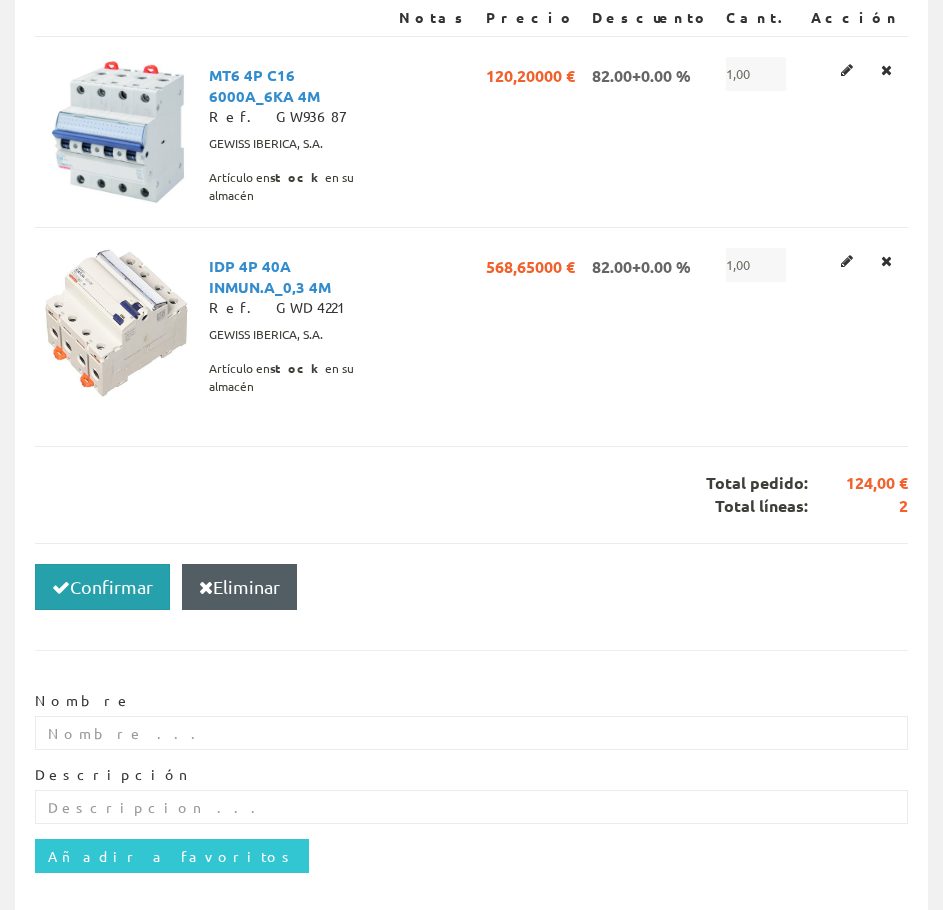
click at [112, 564] on button "Confirmar" at bounding box center [102, 587] width 135 height 46
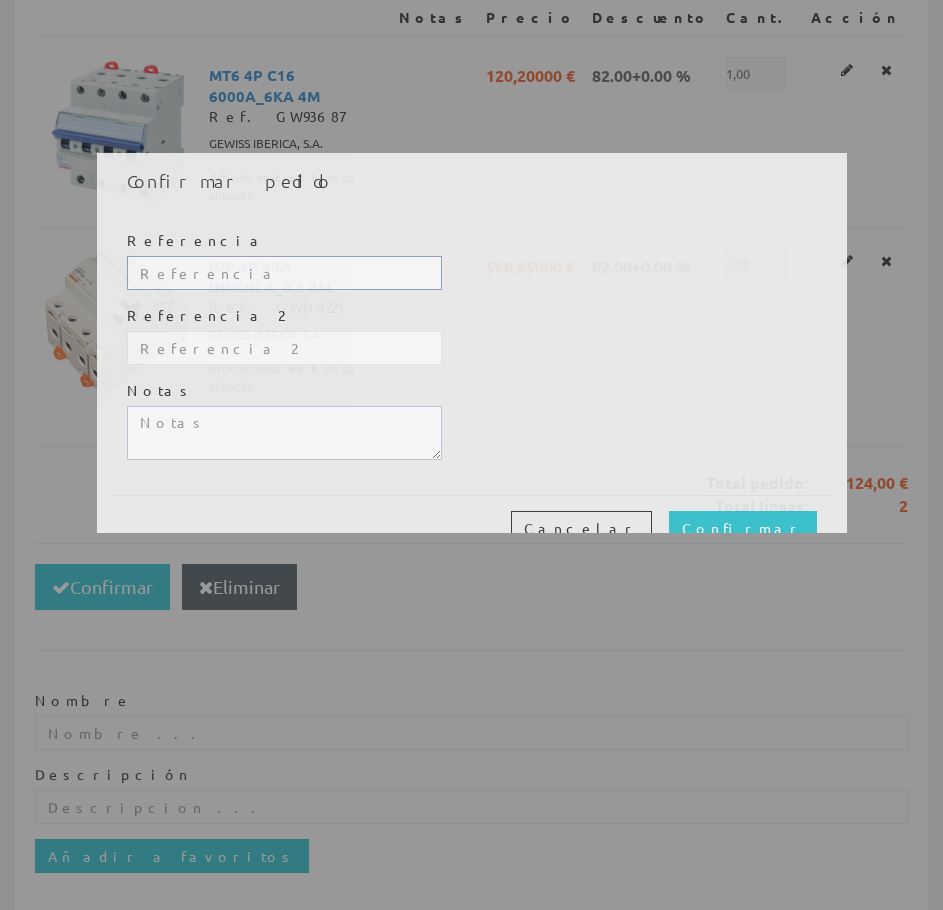
click at [307, 273] on input "text" at bounding box center [284, 273] width 315 height 34
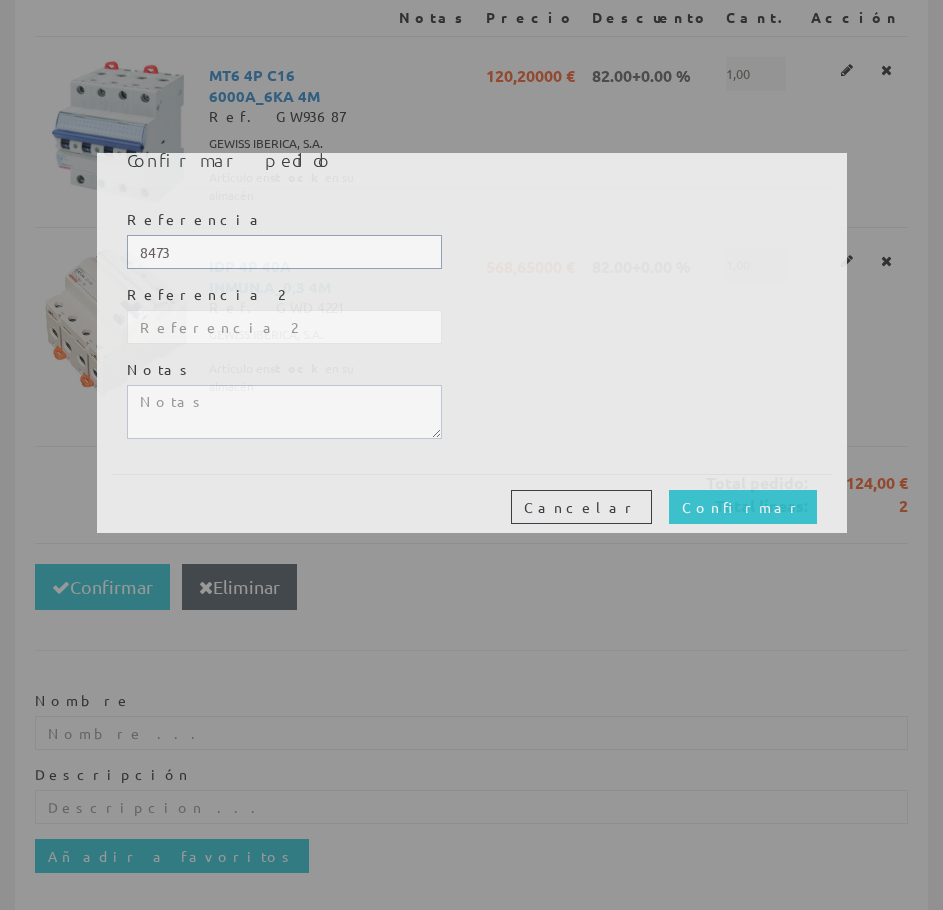
scroll to position [27, 0]
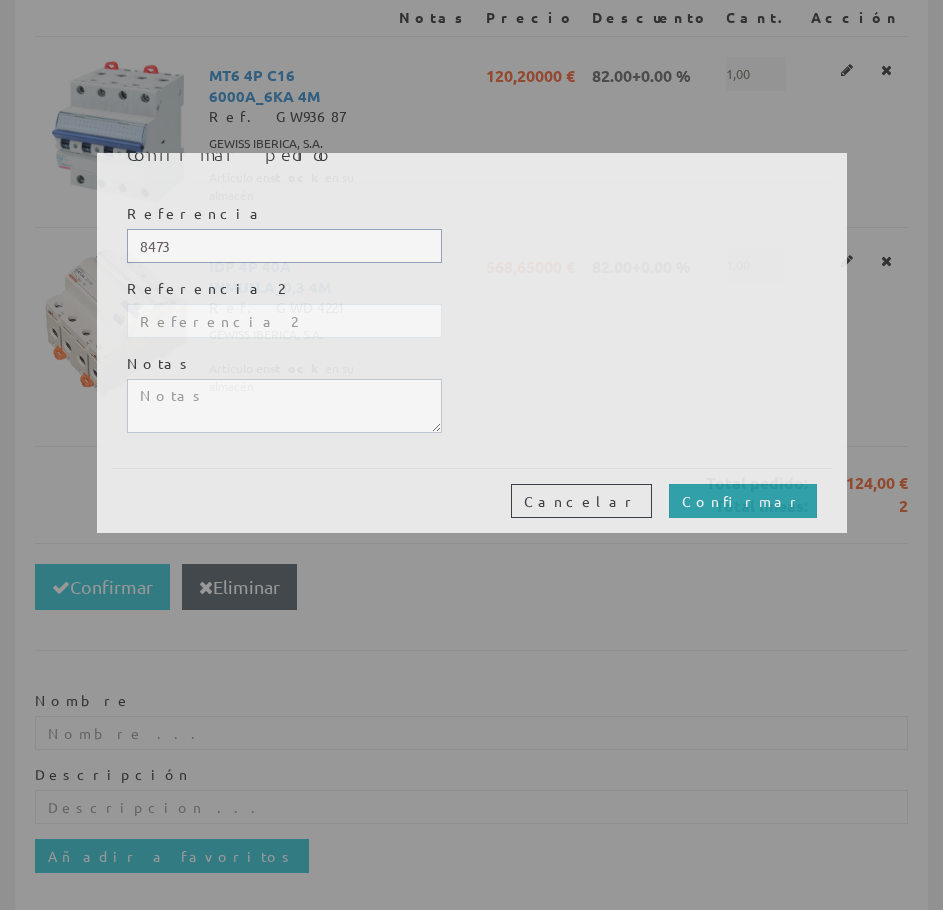
type input "8473"
click at [798, 504] on input "Confirmar" at bounding box center [743, 501] width 148 height 34
